Goal: Check status: Check status

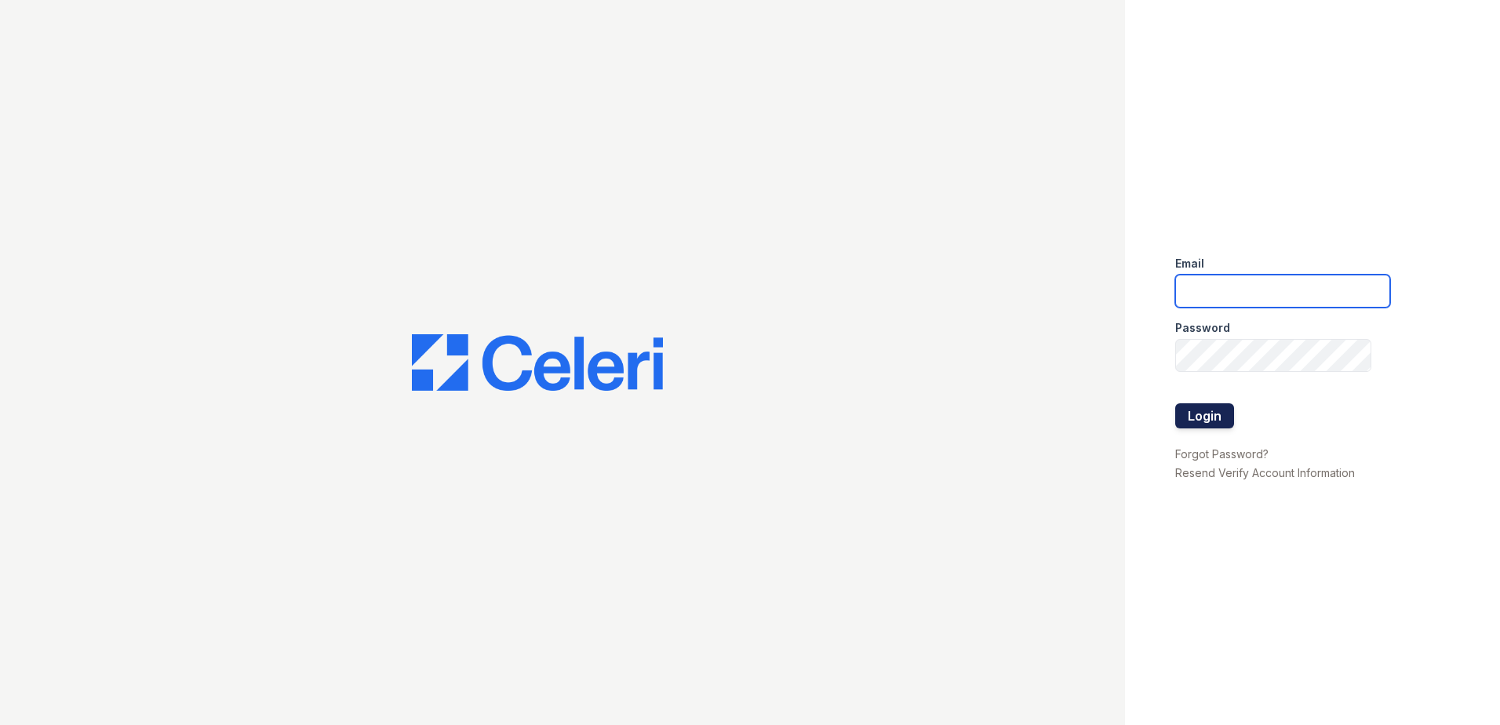
type input "[EMAIL_ADDRESS][DOMAIN_NAME]"
click at [1224, 420] on button "Login" at bounding box center [1205, 415] width 59 height 25
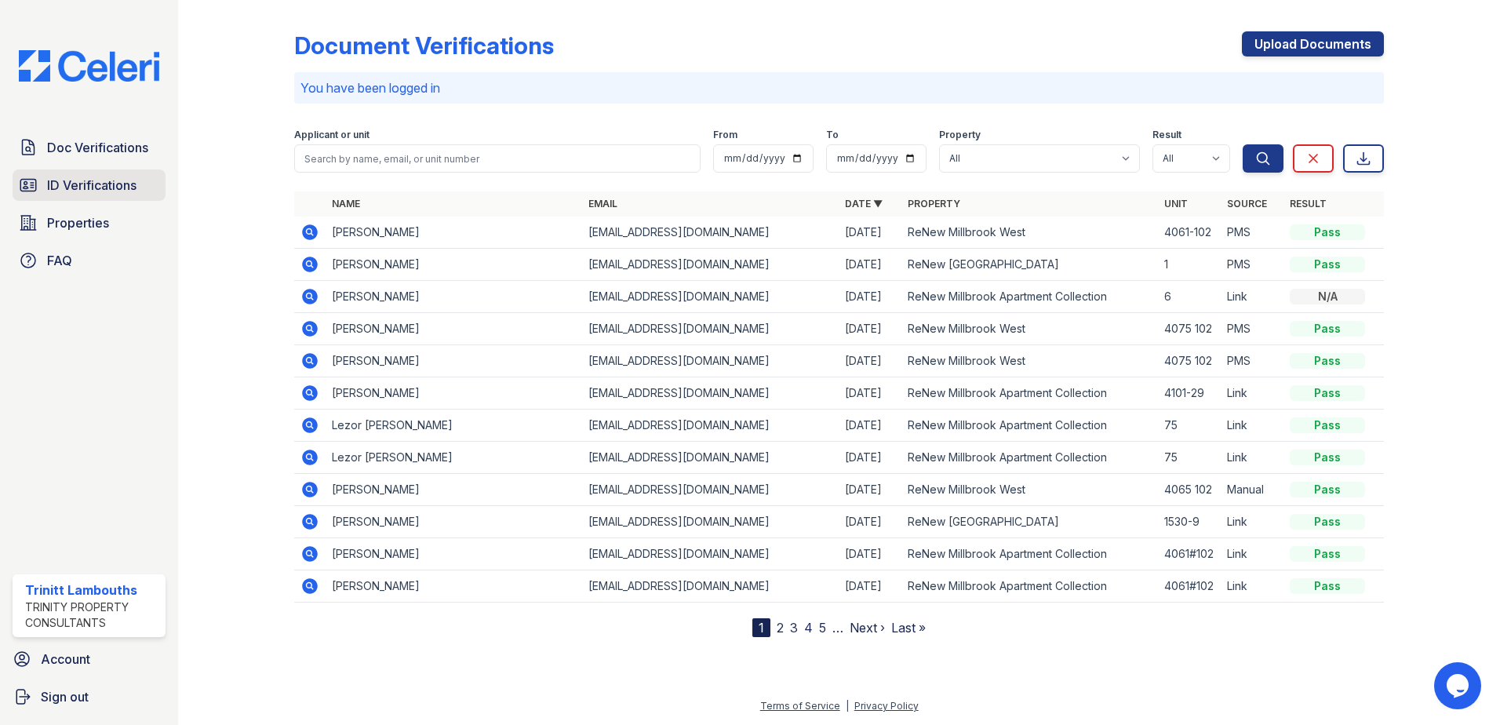
click at [98, 186] on span "ID Verifications" at bounding box center [91, 185] width 89 height 19
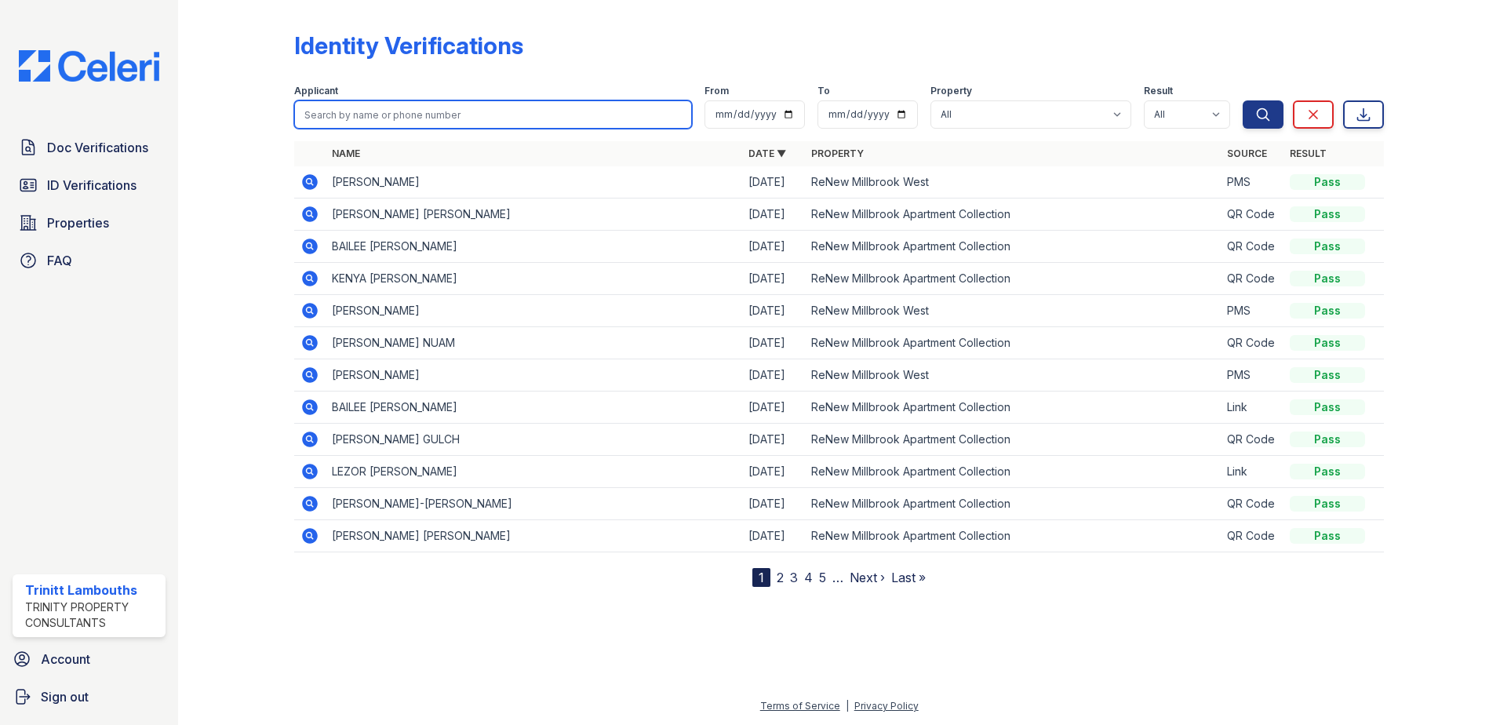
click at [323, 115] on input "search" at bounding box center [493, 114] width 398 height 28
type input "JED"
click at [1243, 100] on button "Search" at bounding box center [1263, 114] width 41 height 28
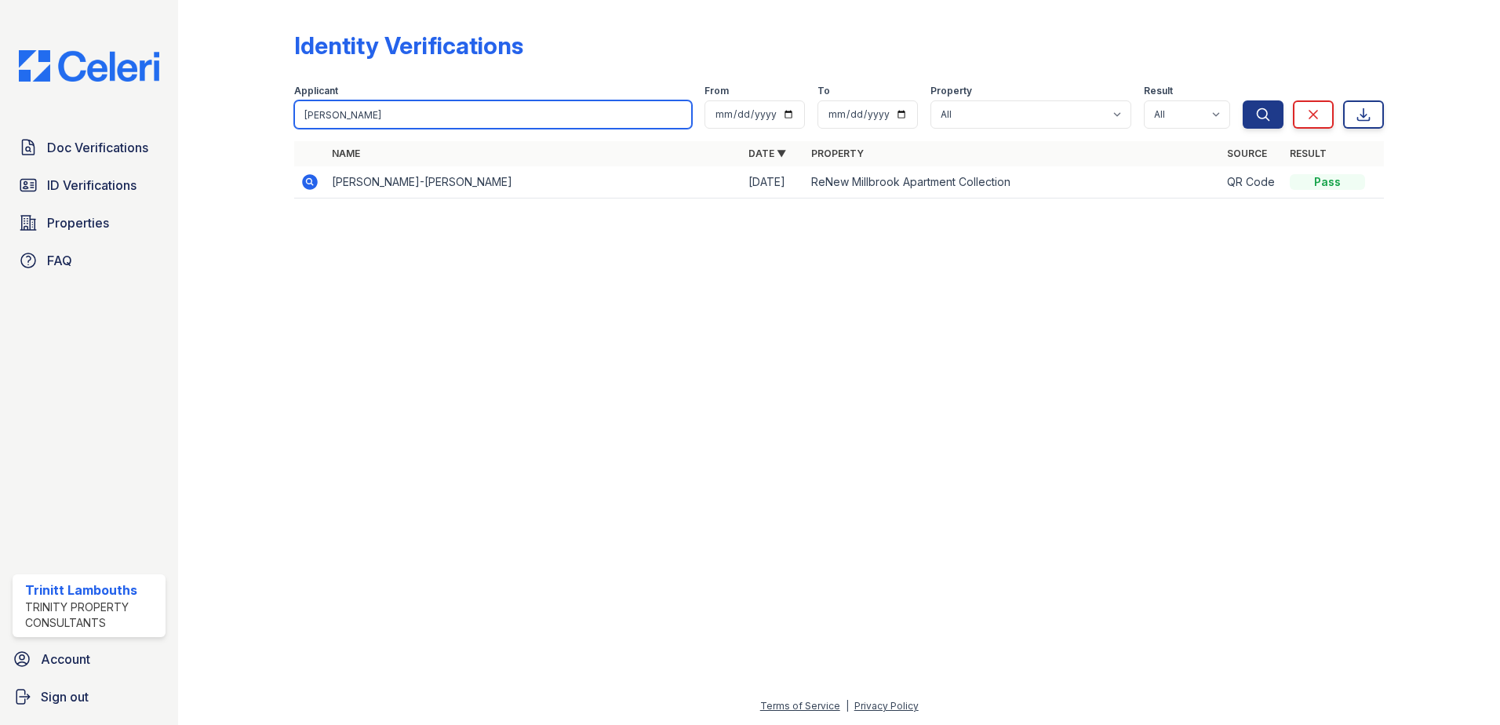
click at [330, 113] on input "JED" at bounding box center [493, 114] width 398 height 28
type input "jedaiah"
click at [1243, 100] on button "Search" at bounding box center [1263, 114] width 41 height 28
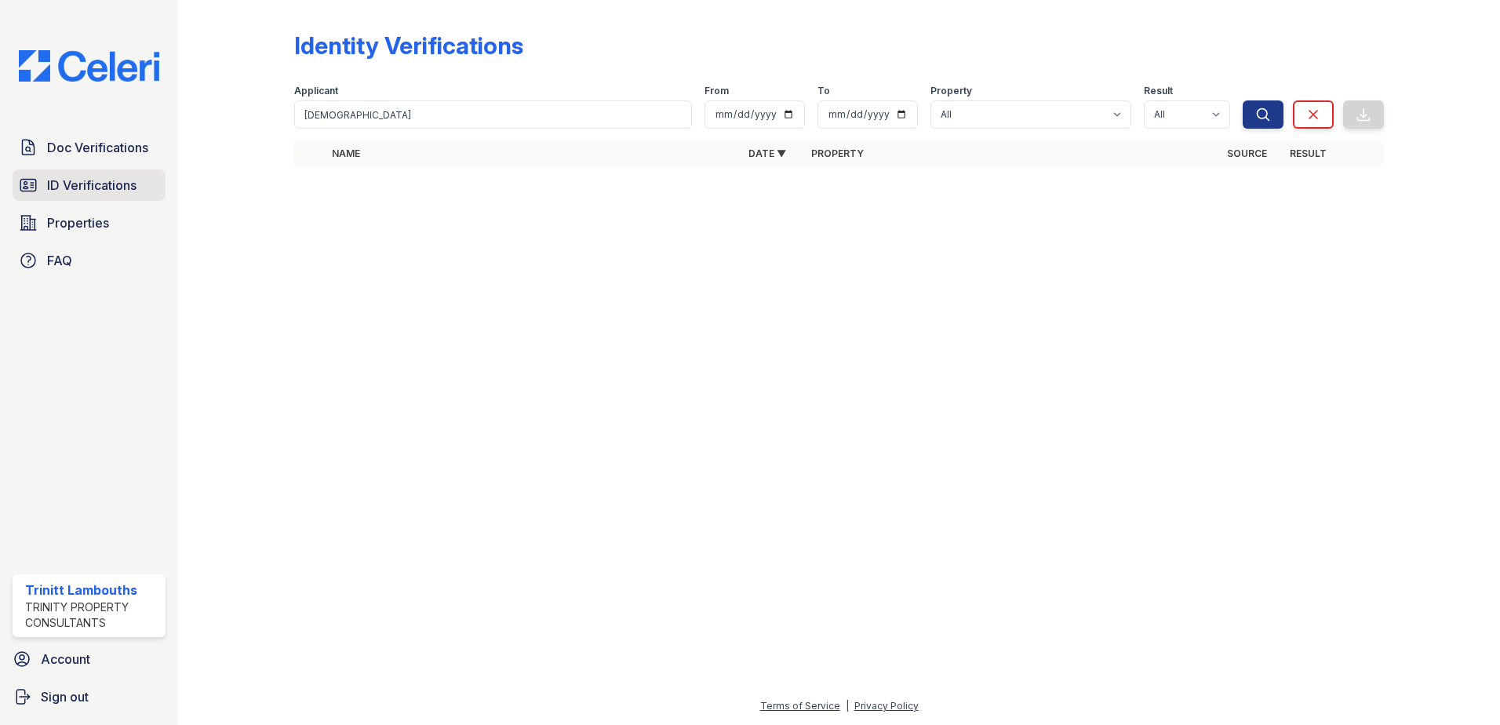
click at [50, 184] on span "ID Verifications" at bounding box center [91, 185] width 89 height 19
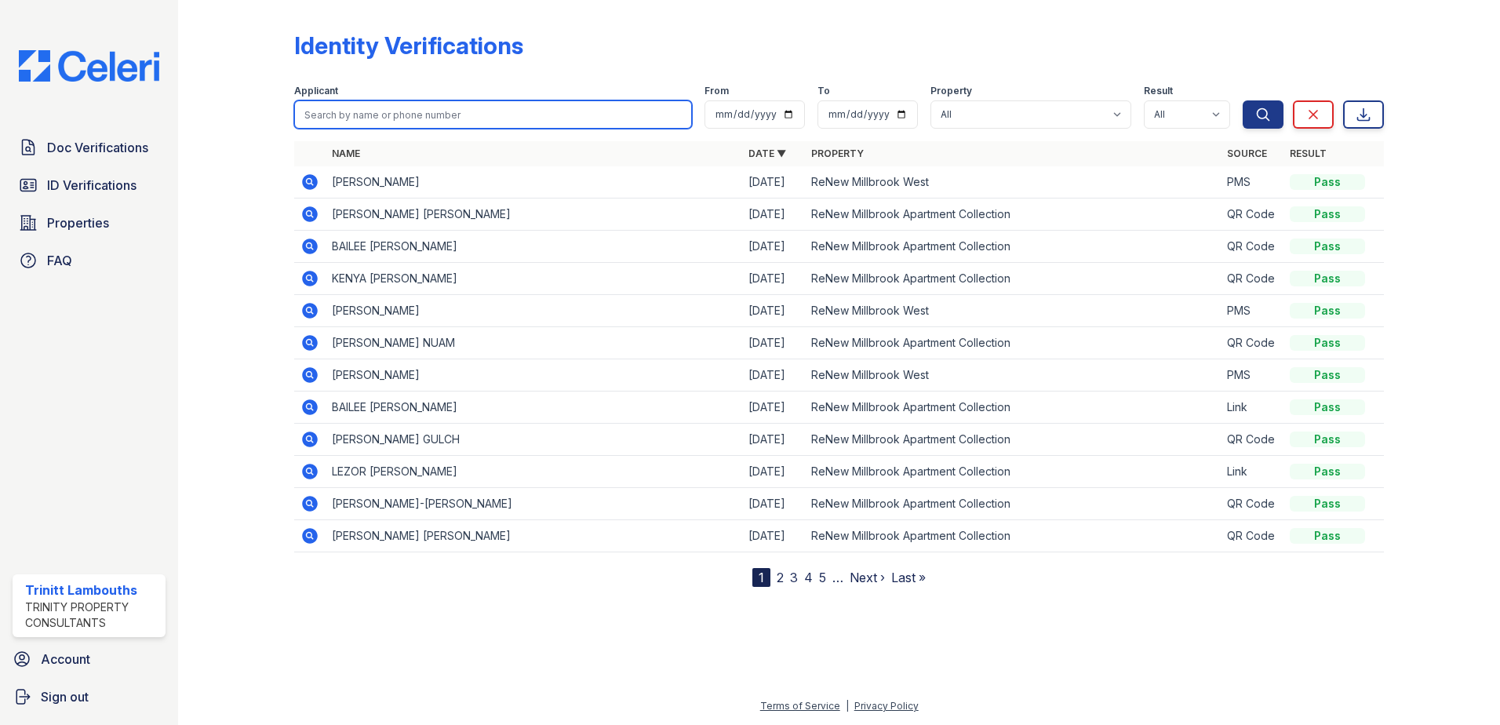
click at [350, 120] on input "search" at bounding box center [493, 114] width 398 height 28
type input "amour"
click at [1243, 100] on button "Search" at bounding box center [1263, 114] width 41 height 28
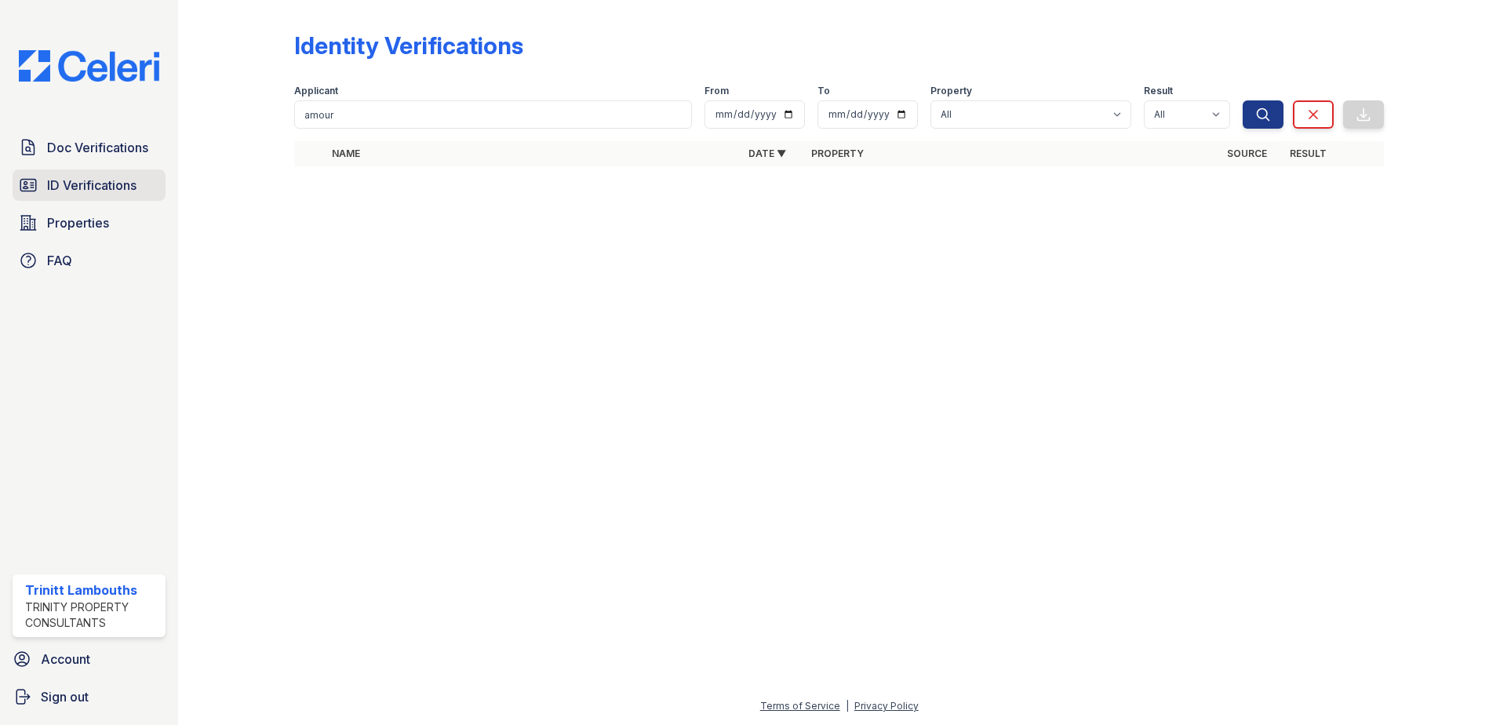
click at [90, 195] on link "ID Verifications" at bounding box center [89, 185] width 153 height 31
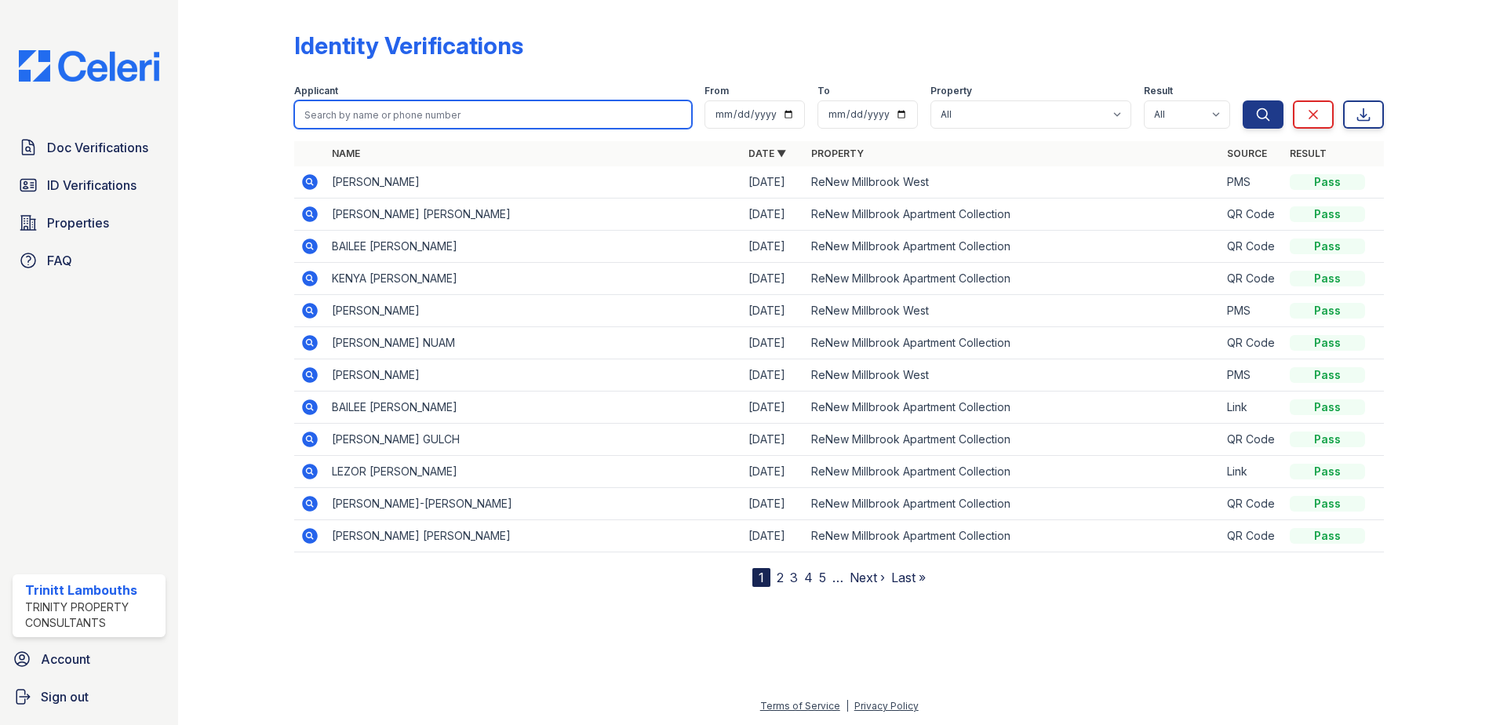
click at [312, 117] on input "search" at bounding box center [493, 114] width 398 height 28
type input "[DEMOGRAPHIC_DATA]"
click at [1243, 100] on button "Search" at bounding box center [1263, 114] width 41 height 28
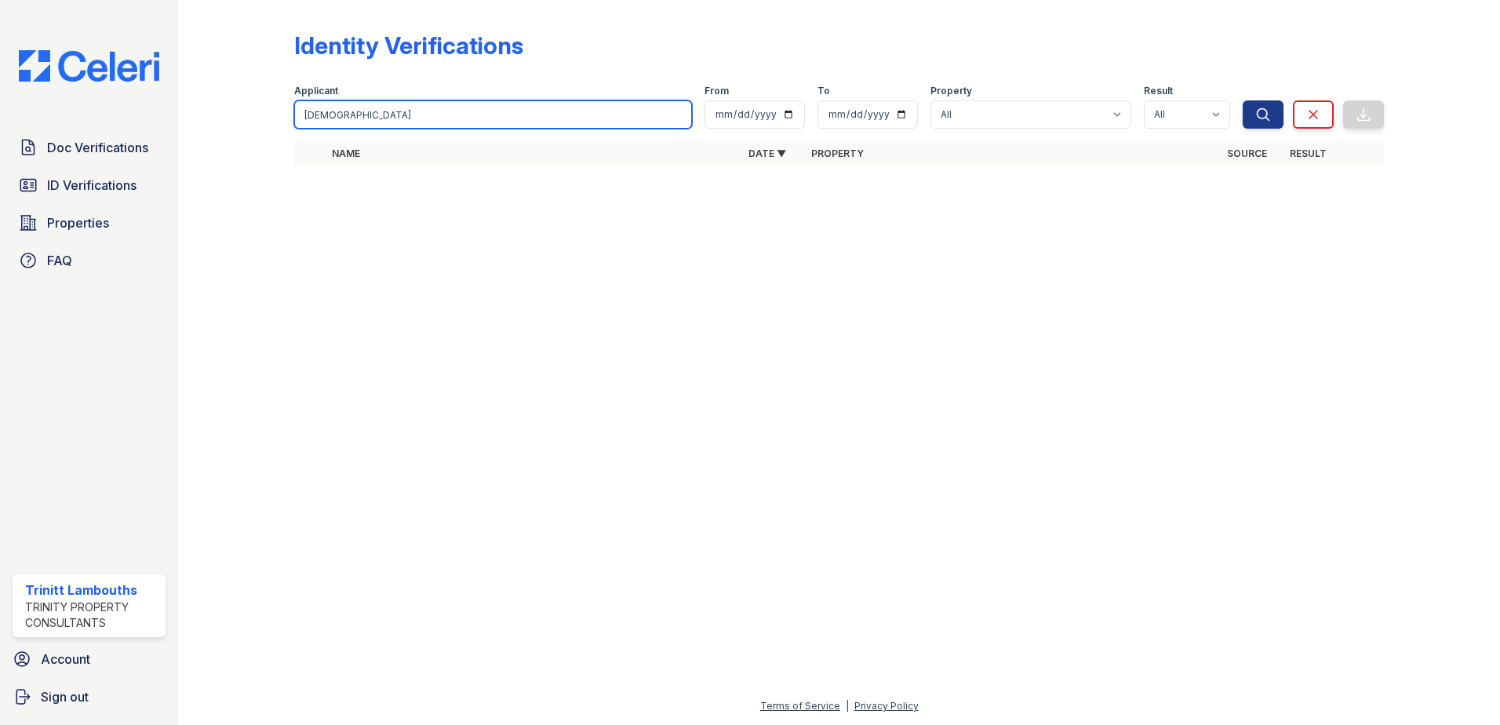
click at [348, 119] on input "[DEMOGRAPHIC_DATA]" at bounding box center [493, 114] width 398 height 28
click at [349, 118] on input "[DEMOGRAPHIC_DATA]" at bounding box center [493, 114] width 398 height 28
click at [350, 118] on input "[DEMOGRAPHIC_DATA]" at bounding box center [493, 114] width 398 height 28
type input "[DEMOGRAPHIC_DATA]"
click at [1243, 100] on button "Search" at bounding box center [1263, 114] width 41 height 28
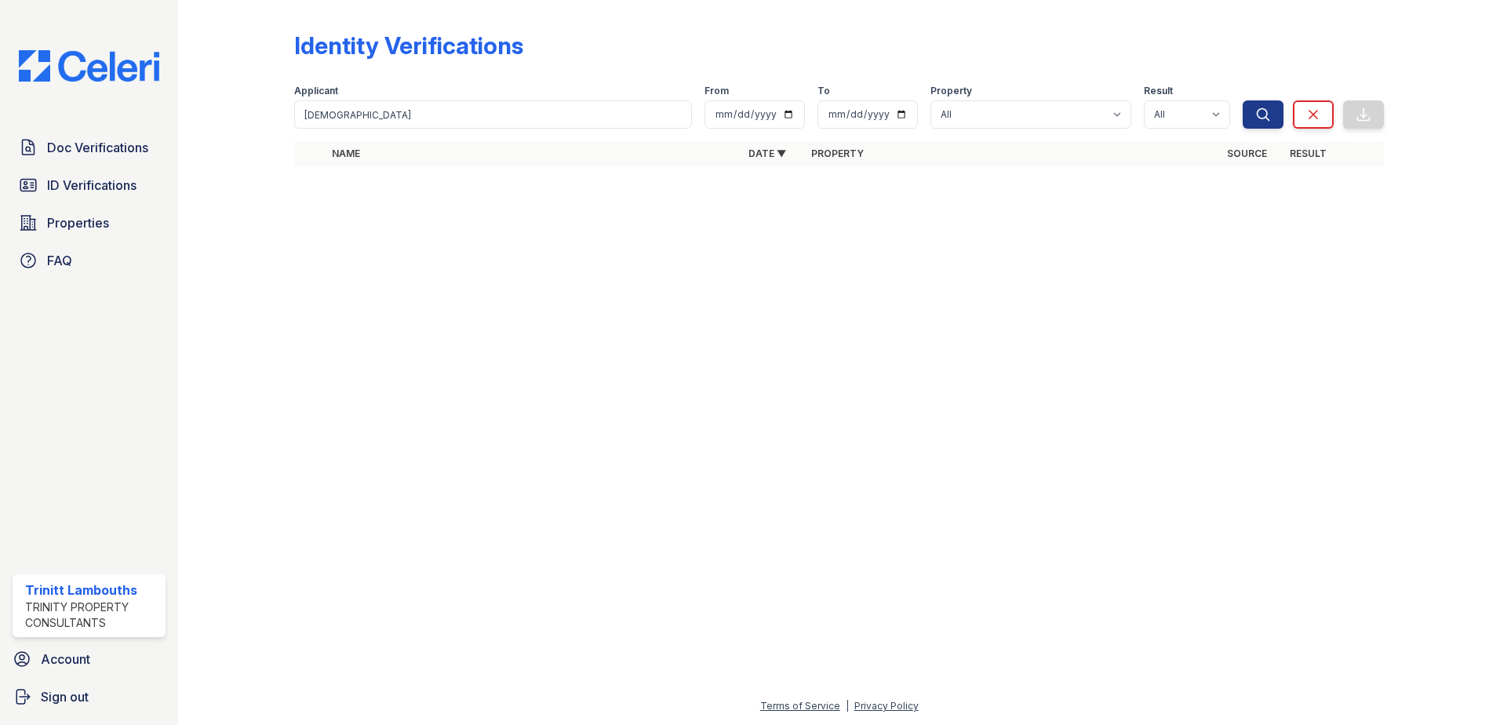
click at [88, 165] on div "Doc Verifications ID Verifications Properties FAQ" at bounding box center [89, 204] width 166 height 144
click at [75, 151] on span "Doc Verifications" at bounding box center [97, 147] width 101 height 19
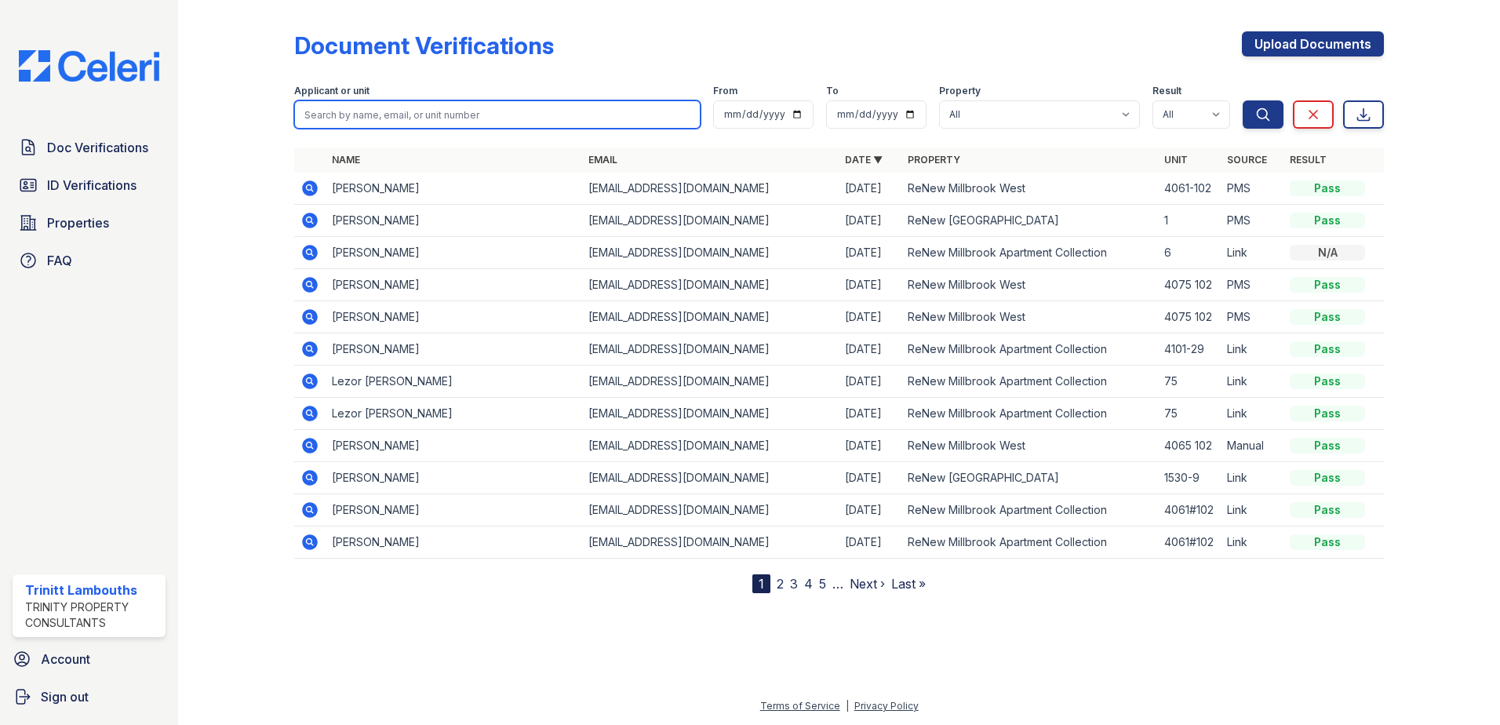
click at [357, 118] on input "search" at bounding box center [497, 114] width 406 height 28
type input "jeda"
click at [1243, 100] on button "Search" at bounding box center [1263, 114] width 41 height 28
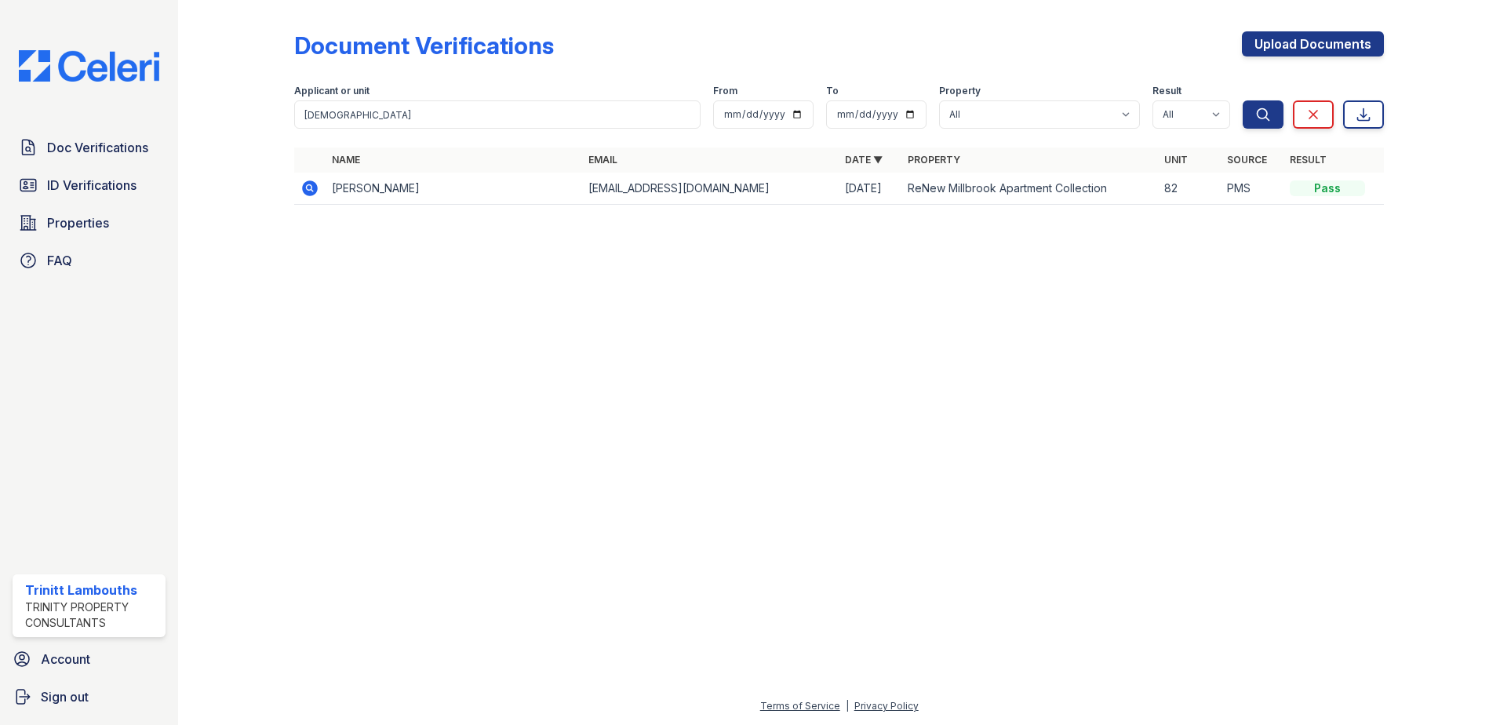
click at [312, 194] on icon at bounding box center [310, 188] width 16 height 16
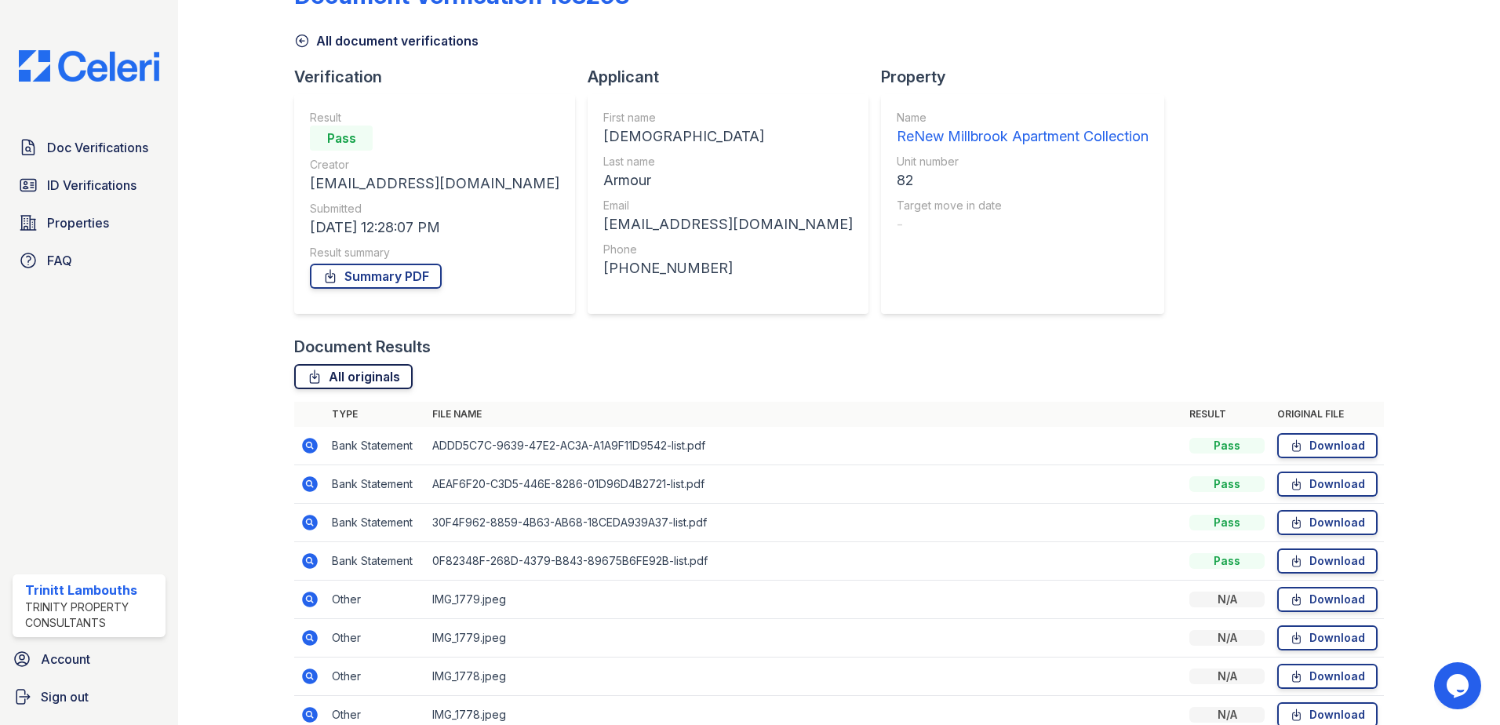
scroll to position [78, 0]
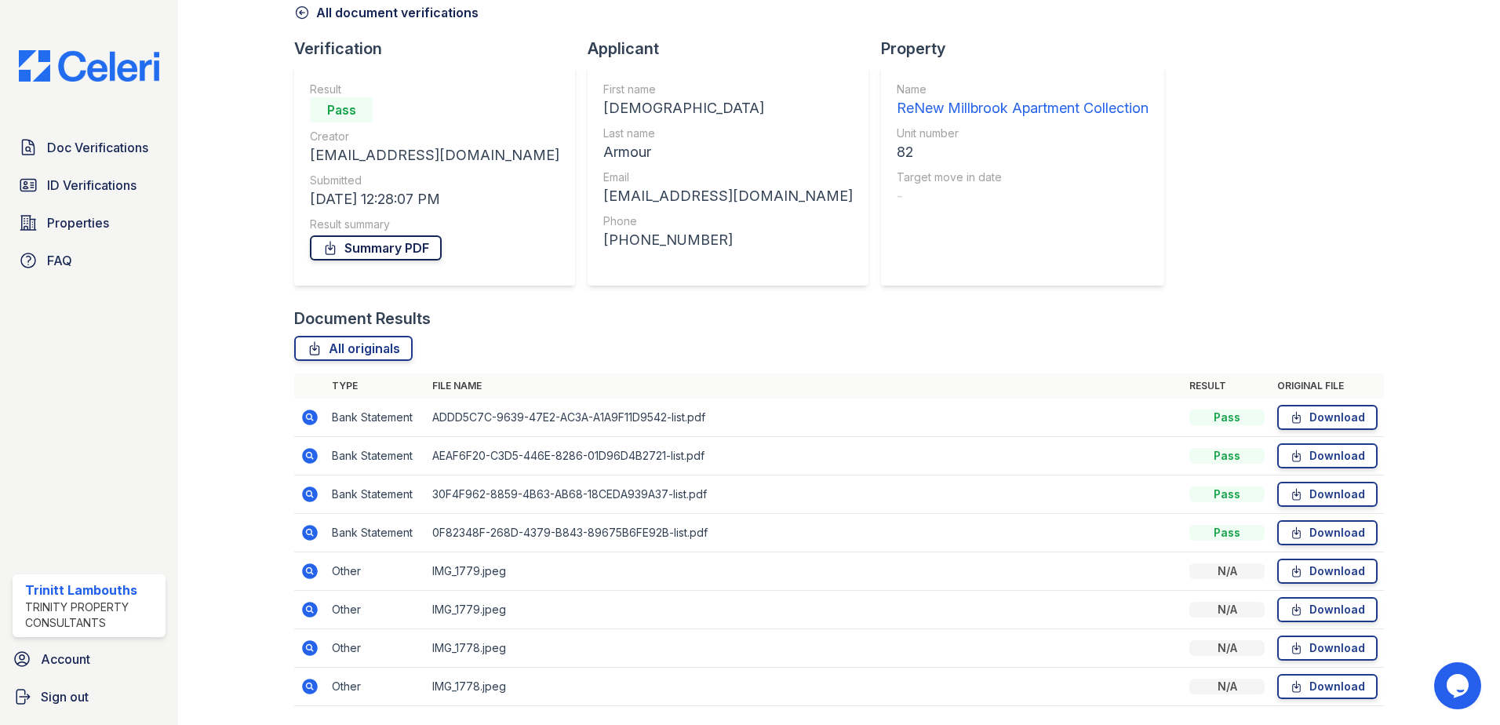
click at [396, 252] on link "Summary PDF" at bounding box center [376, 247] width 132 height 25
